Goal: Transaction & Acquisition: Purchase product/service

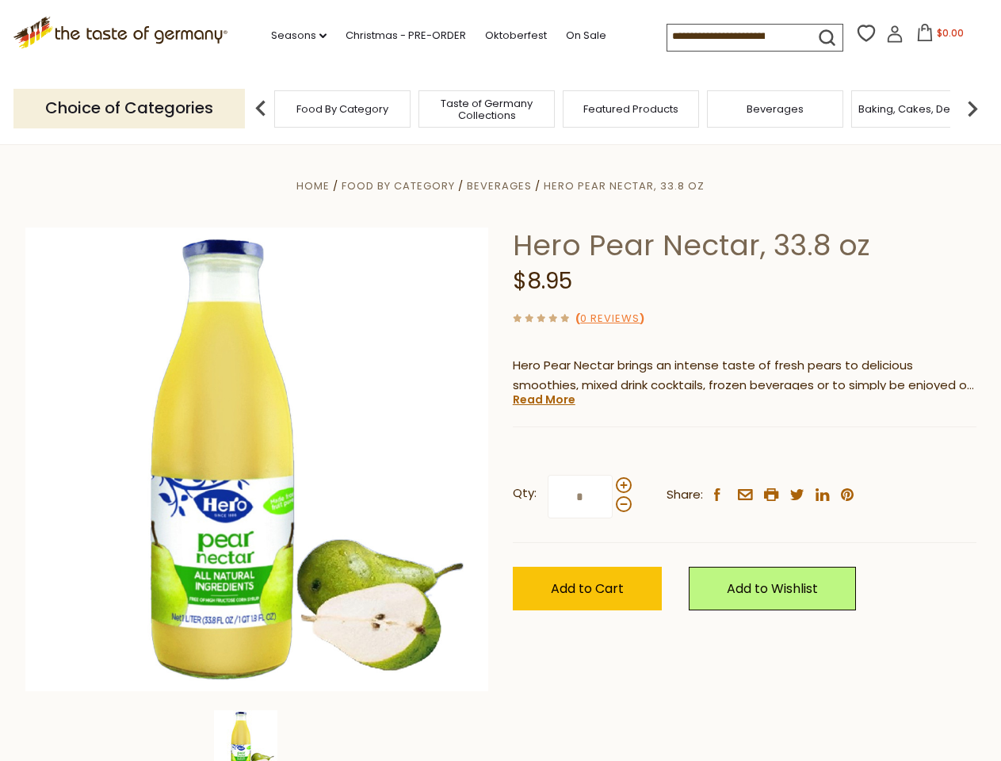
click at [500, 381] on div "Home Food By Category [GEOGRAPHIC_DATA] Hero Pear Nectar, 33.8 oz Hero Pear Nec…" at bounding box center [500, 481] width 975 height 610
click at [293, 36] on link "Seasons dropdown_arrow" at bounding box center [298, 35] width 55 height 17
click at [736, 36] on input at bounding box center [735, 36] width 134 height 22
click at [937, 37] on span "$0.00" at bounding box center [950, 32] width 27 height 13
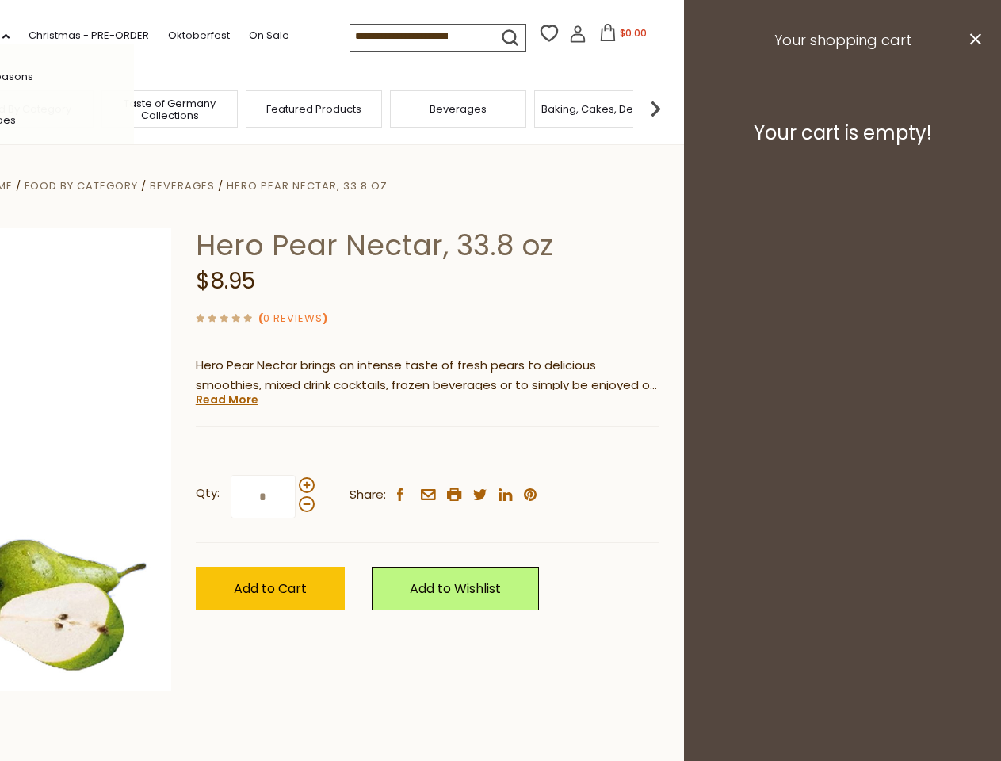
click at [134, 108] on div "All Seasons Recipes Game Day [DATE] [DATE] [DATE][PERSON_NAME] [DATE] Springfes…" at bounding box center [44, 380] width 180 height 672
click at [671, 108] on img at bounding box center [656, 109] width 32 height 32
click at [500, 453] on div "Qty: * Share: facebook email printer twitter linkedin pinterest" at bounding box center [428, 497] width 464 height 92
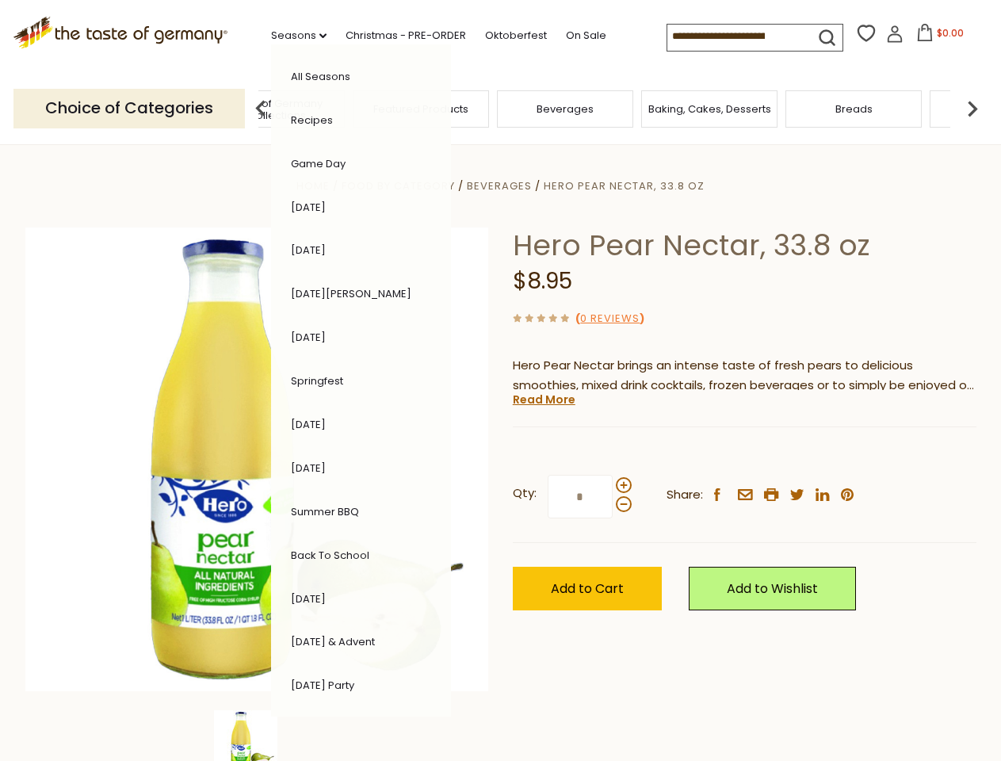
click at [257, 736] on div "Home Food By Category [GEOGRAPHIC_DATA] Hero Pear Nectar, 33.8 oz Hero Pear Nec…" at bounding box center [500, 481] width 975 height 610
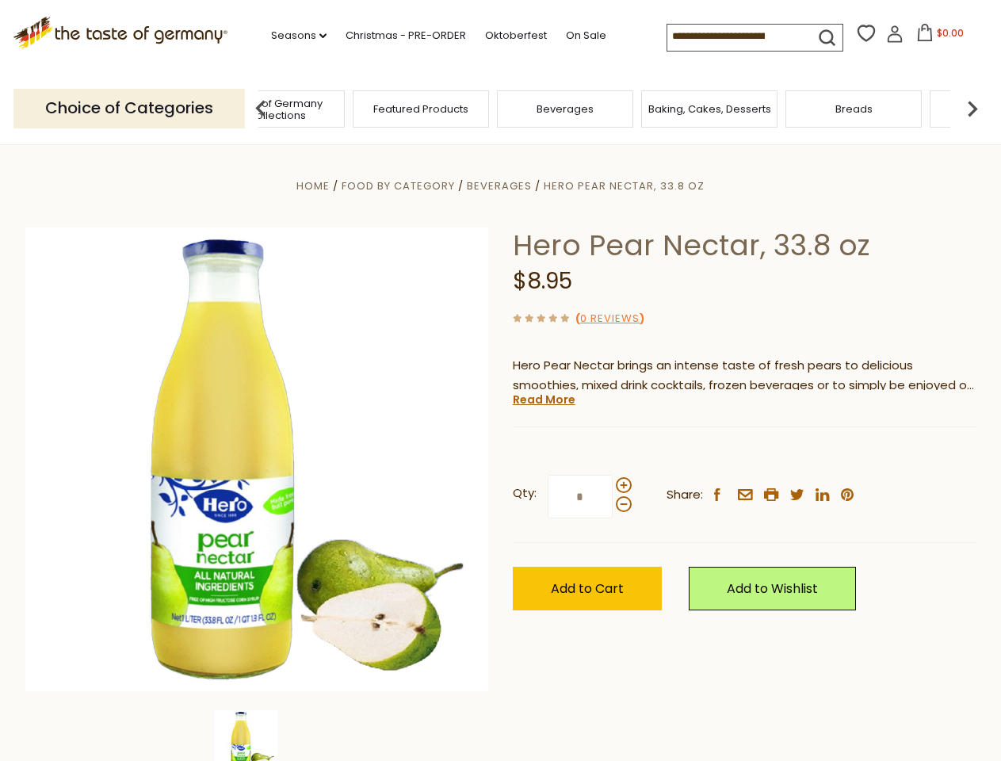
click at [257, 736] on img at bounding box center [245, 741] width 63 height 63
click at [543, 400] on link "Read More" at bounding box center [544, 400] width 63 height 16
